Goal: Browse casually: Explore the website without a specific task or goal

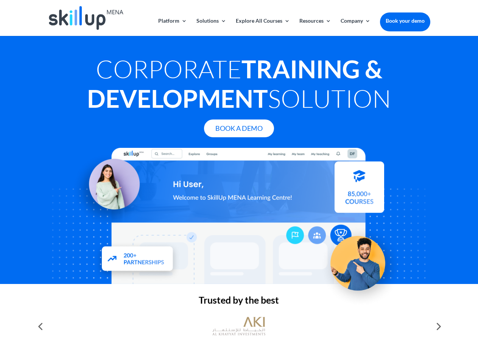
click at [239, 182] on div at bounding box center [239, 216] width 382 height 136
click at [211, 27] on link "Solutions" at bounding box center [211, 27] width 30 height 18
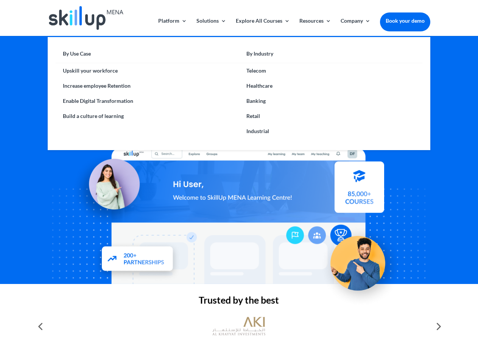
click at [262, 27] on link "Explore All Courses" at bounding box center [263, 27] width 54 height 18
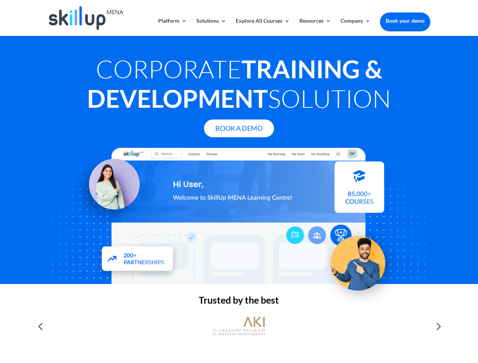
click at [314, 27] on link "Resources" at bounding box center [315, 27] width 32 height 18
click at [355, 27] on link "Company" at bounding box center [356, 27] width 30 height 18
click at [239, 327] on img at bounding box center [238, 326] width 53 height 26
